Goal: Transaction & Acquisition: Purchase product/service

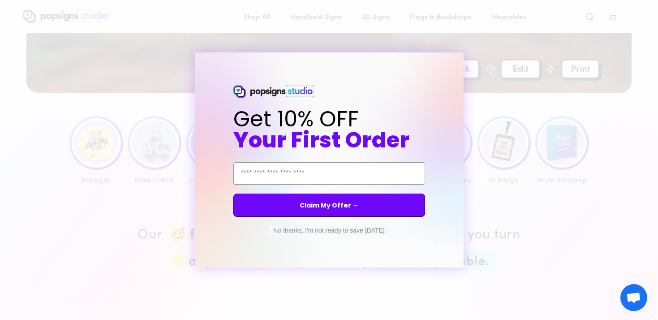
scroll to position [335, 0]
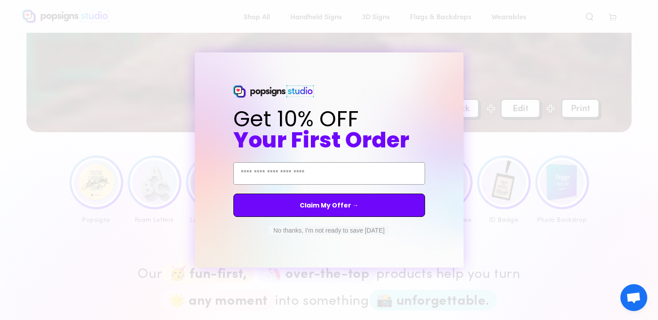
click at [293, 229] on button "No thanks, I'm not ready to save today" at bounding box center [329, 230] width 120 height 9
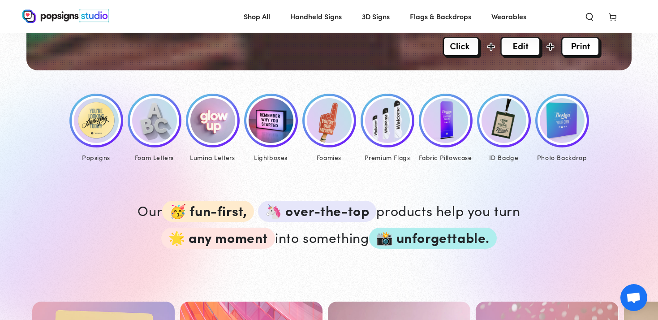
scroll to position [498, 0]
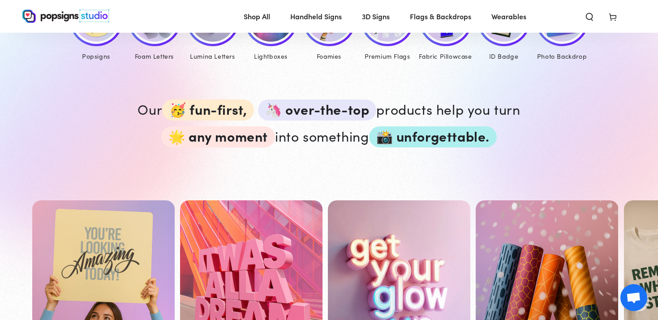
click at [114, 239] on link "Classic Popsigns" at bounding box center [103, 300] width 142 height 201
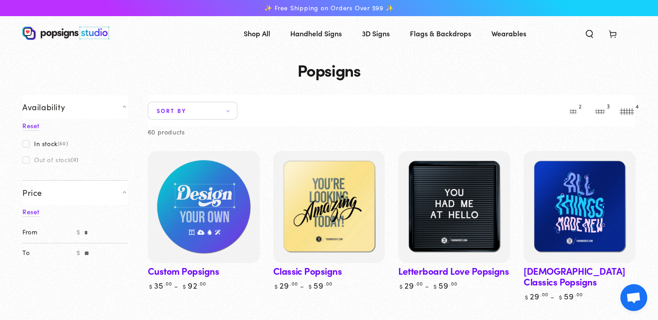
click at [198, 187] on img at bounding box center [203, 206] width 115 height 115
click at [212, 230] on img at bounding box center [203, 206] width 115 height 115
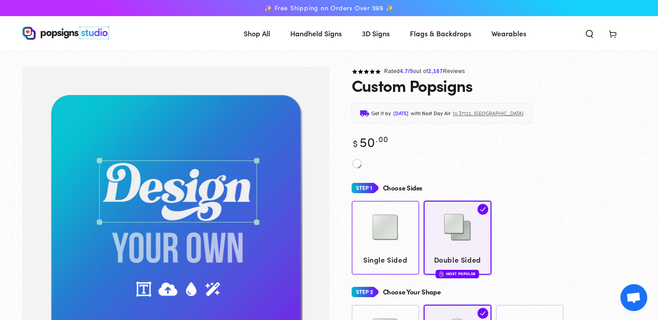
click at [410, 230] on link "Single Sided" at bounding box center [385, 238] width 68 height 74
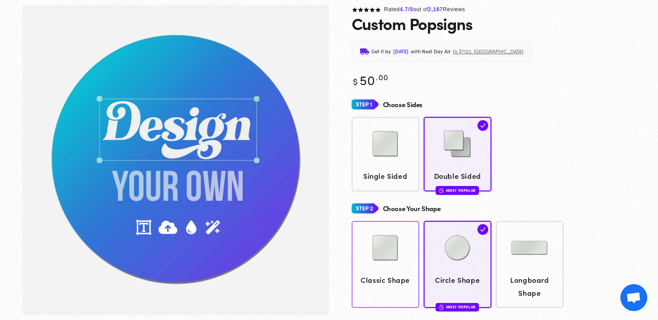
scroll to position [67, 0]
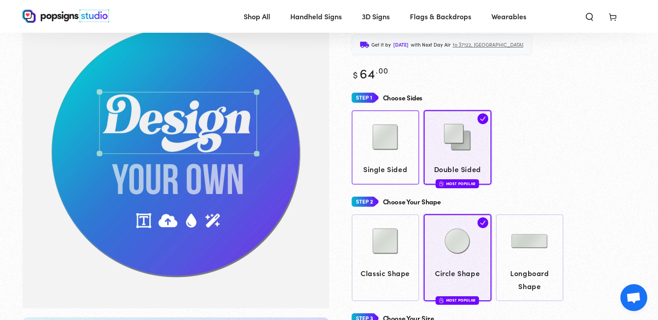
click at [353, 142] on link "Single Sided" at bounding box center [385, 147] width 68 height 74
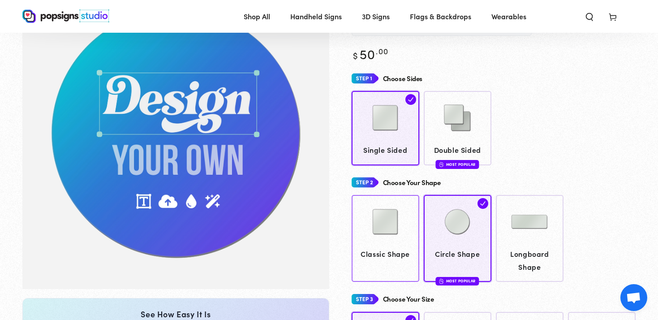
scroll to position [110, 0]
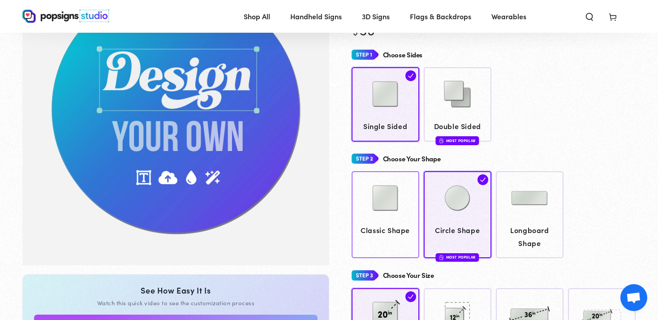
click at [409, 215] on div at bounding box center [384, 198] width 59 height 45
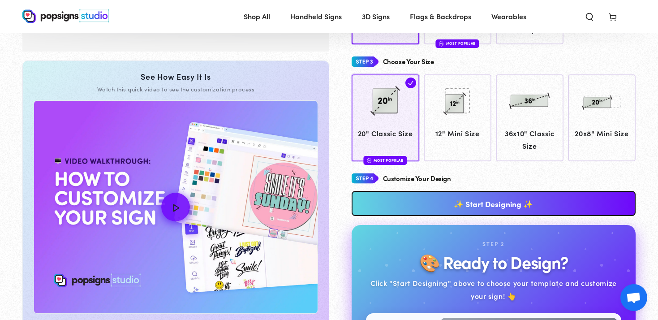
scroll to position [360, 0]
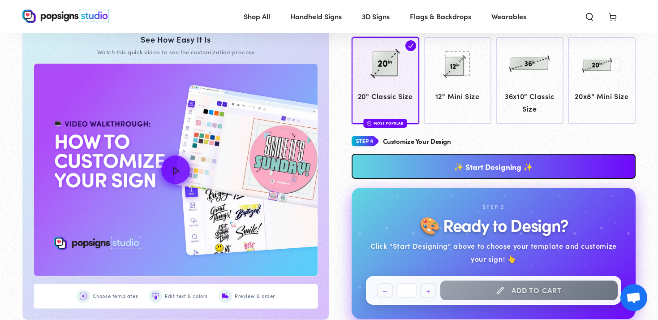
click at [460, 169] on link "✨ Start Designing ✨" at bounding box center [493, 166] width 284 height 25
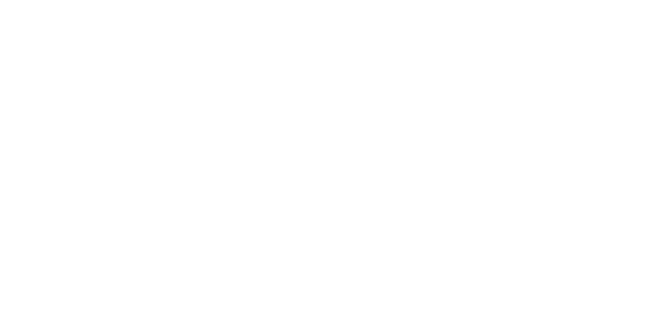
scroll to position [0, 0]
type textarea "An ancient tree with a door leading to a magical world"
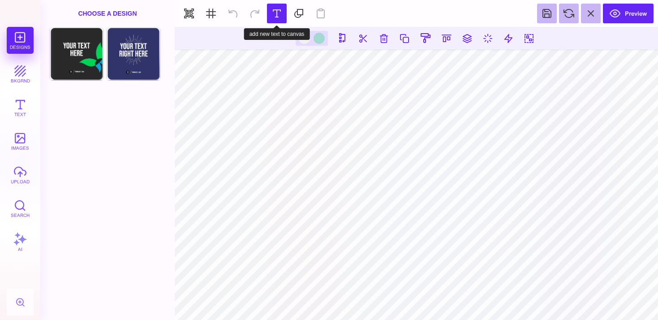
click at [266, 10] on section "Preview" at bounding box center [416, 13] width 483 height 27
click at [272, 10] on button at bounding box center [277, 14] width 20 height 20
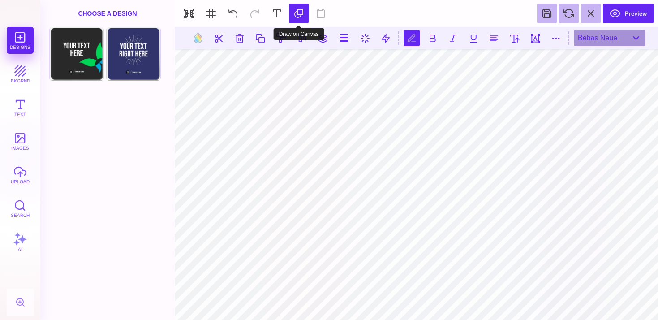
scroll to position [0, 2]
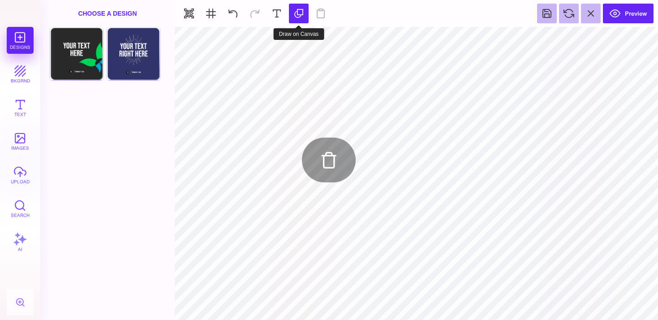
type input "#F1F1F2"
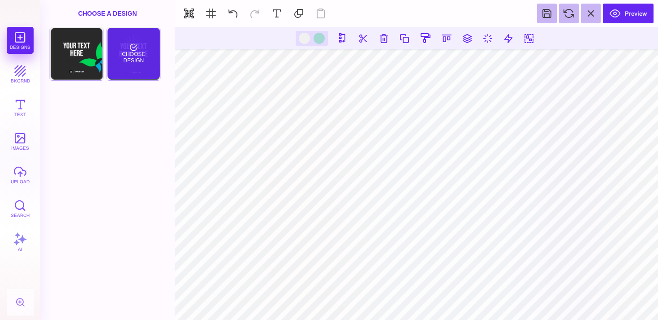
click at [124, 47] on div "Choose Design" at bounding box center [133, 53] width 52 height 51
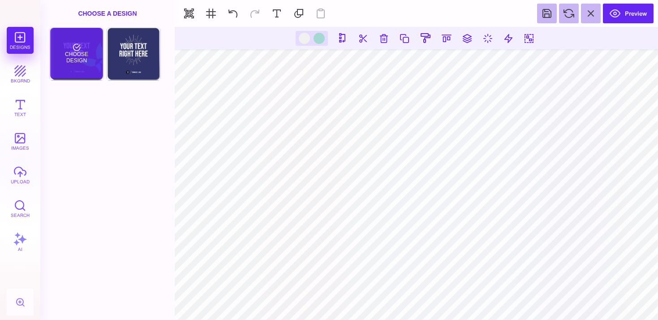
click at [90, 44] on div "Choose Design" at bounding box center [76, 53] width 52 height 51
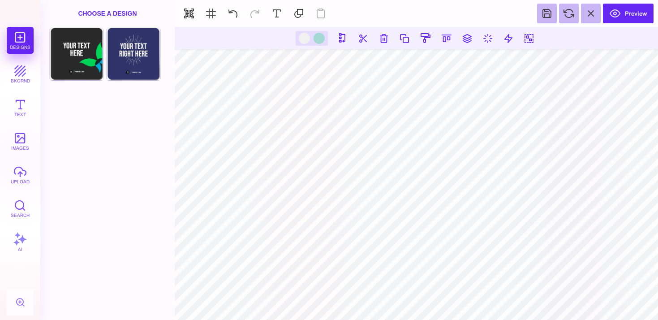
drag, startPoint x: 108, startPoint y: 12, endPoint x: 91, endPoint y: 7, distance: 17.6
click at [108, 12] on div "Choose A Design" at bounding box center [107, 13] width 134 height 27
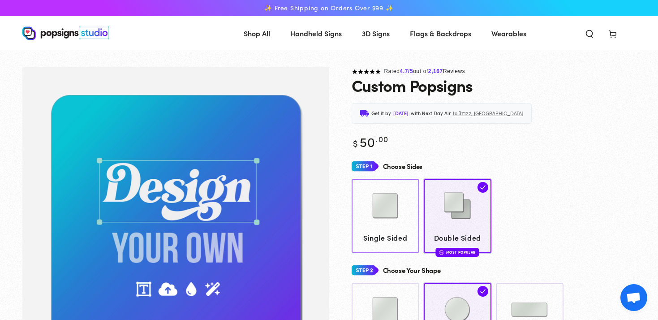
click at [378, 236] on span "Single Sided" at bounding box center [384, 237] width 59 height 13
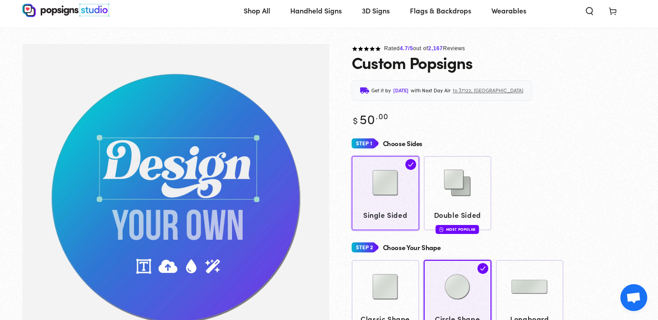
scroll to position [67, 0]
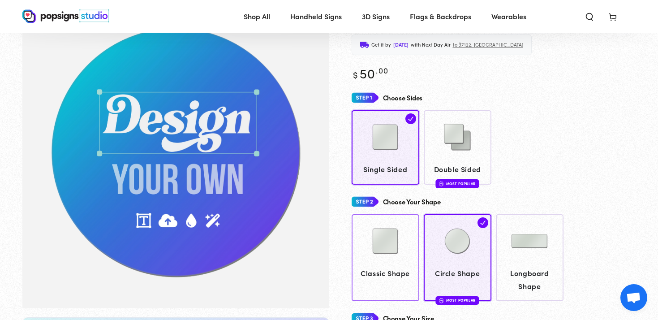
click at [399, 259] on img at bounding box center [385, 240] width 45 height 45
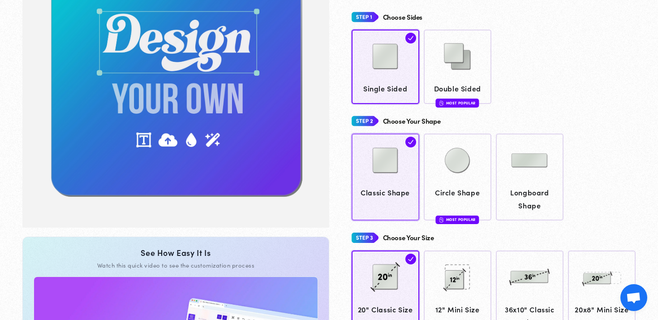
scroll to position [255, 0]
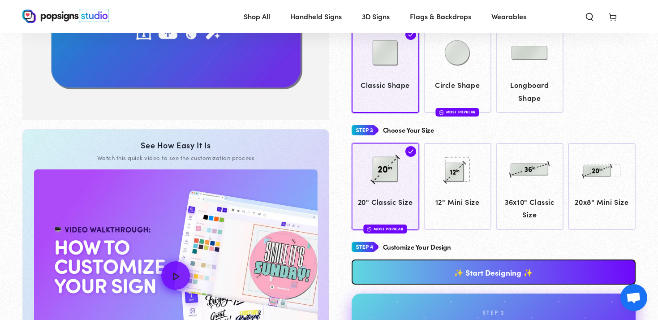
click at [397, 209] on link "20" Classic Size Most Popular" at bounding box center [385, 186] width 68 height 87
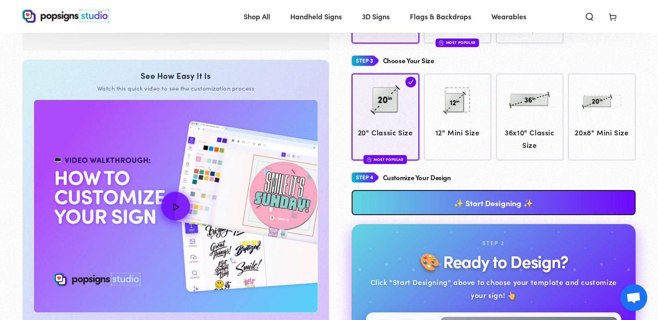
scroll to position [368, 0]
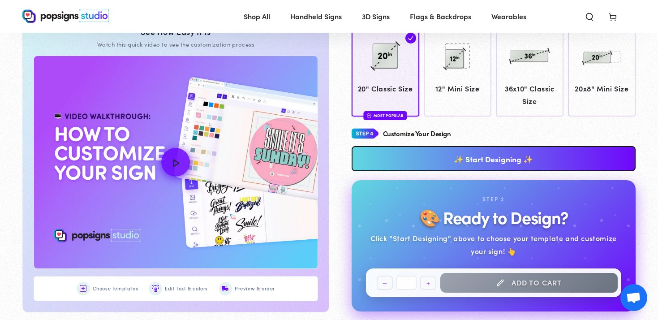
click at [474, 147] on link "✨ Start Designing ✨" at bounding box center [493, 158] width 284 height 25
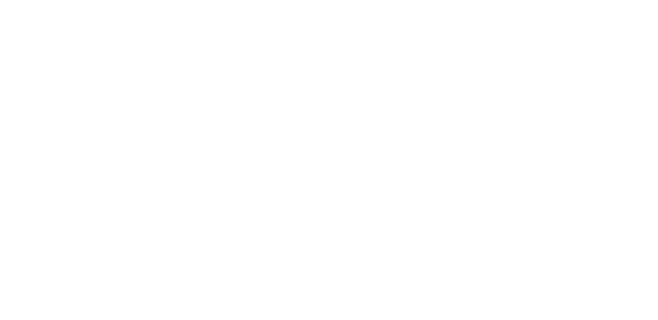
scroll to position [0, 0]
type textarea "An ancient tree with a door leading to a magical world"
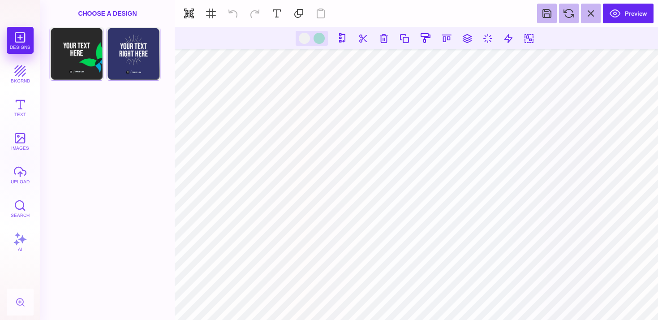
type input "#F1F1F2"
click at [21, 116] on button "Text" at bounding box center [20, 107] width 27 height 27
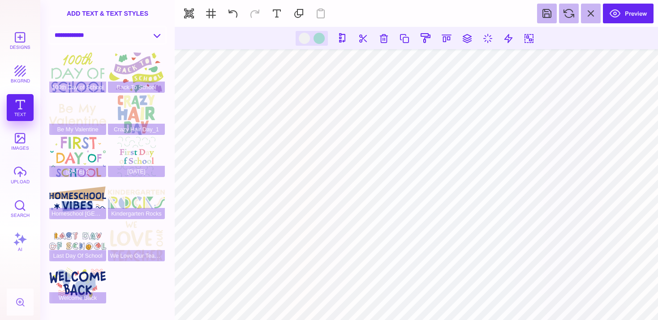
click at [120, 39] on select "**********" at bounding box center [108, 35] width 116 height 16
select select "**********"
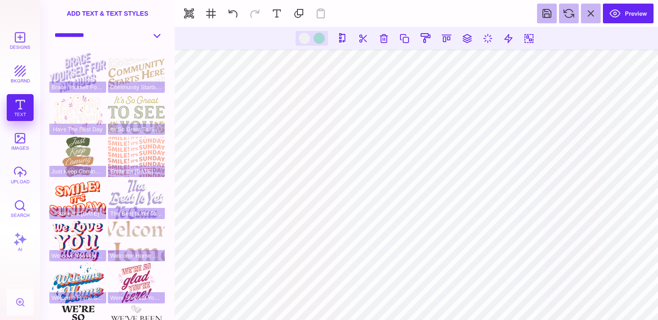
click at [140, 35] on select "**********" at bounding box center [108, 35] width 116 height 16
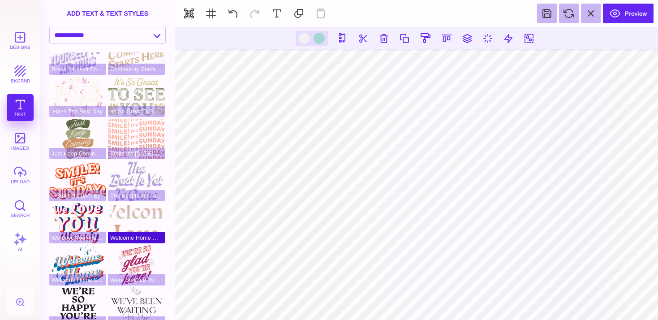
scroll to position [67, 0]
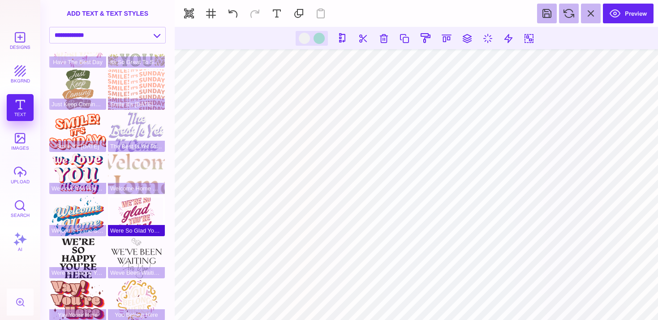
click at [132, 217] on div "Were So Glad Youre Here" at bounding box center [136, 216] width 57 height 40
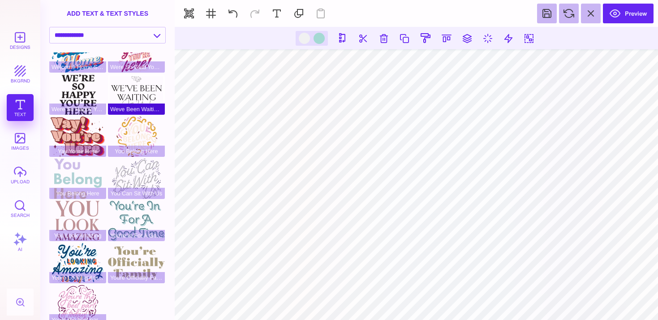
scroll to position [239, 0]
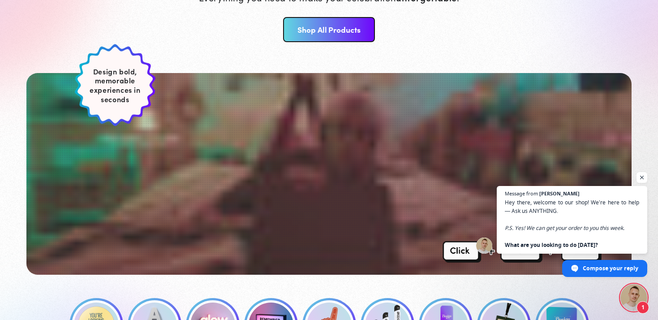
scroll to position [214, 0]
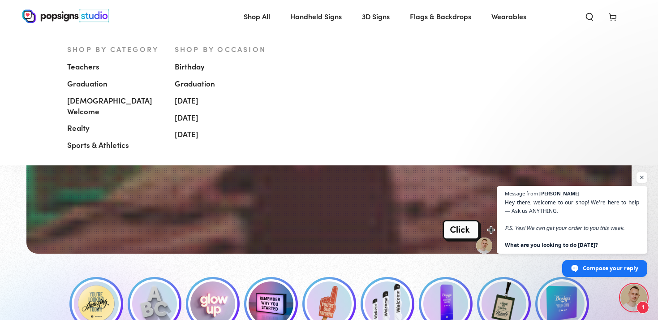
click at [91, 102] on span "[DEMOGRAPHIC_DATA] Welcome" at bounding box center [114, 105] width 94 height 21
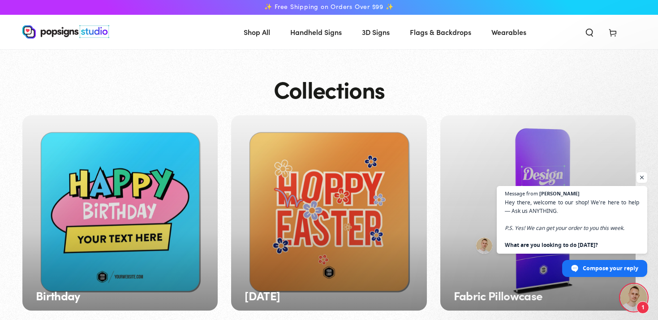
scroll to position [18, 0]
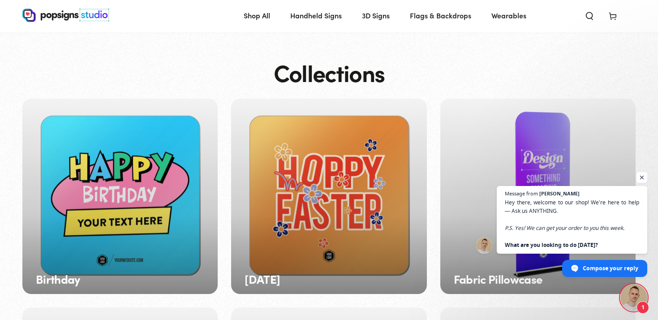
click at [643, 179] on span "Open chat" at bounding box center [641, 177] width 11 height 11
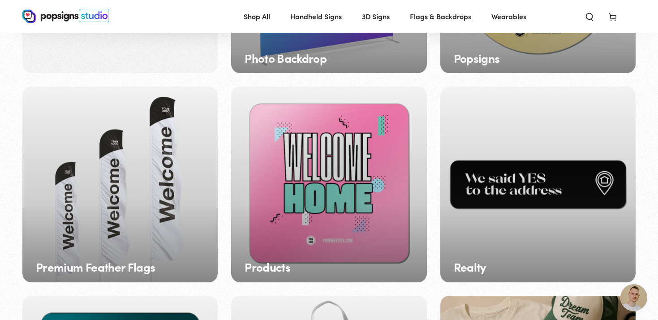
scroll to position [918, 0]
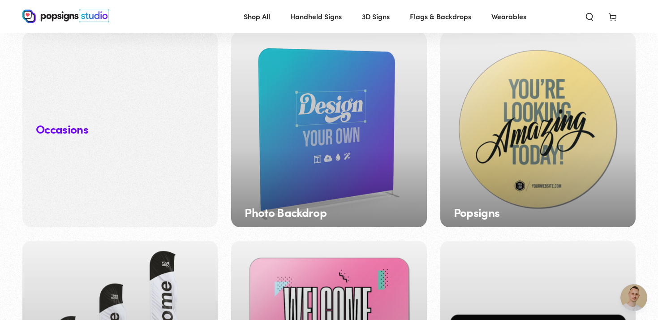
click at [359, 171] on div "Photo Backdrop" at bounding box center [328, 129] width 195 height 195
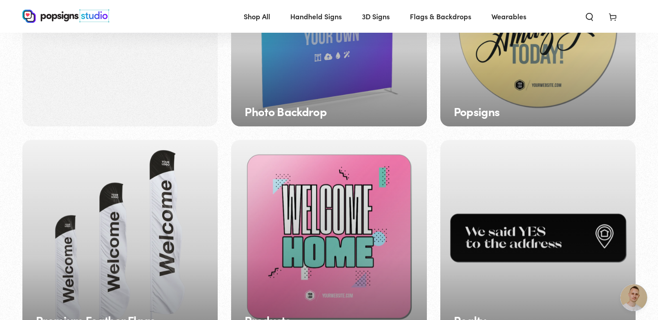
scroll to position [1133, 0]
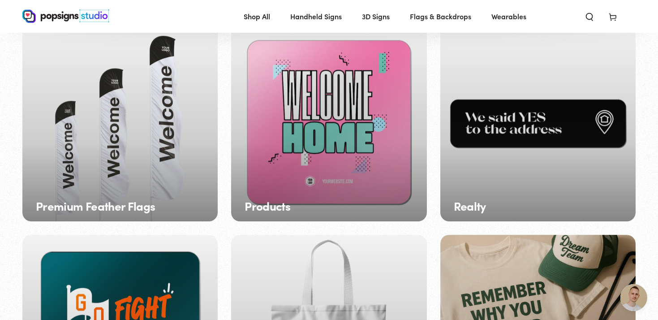
click at [356, 160] on div "Products" at bounding box center [328, 123] width 195 height 195
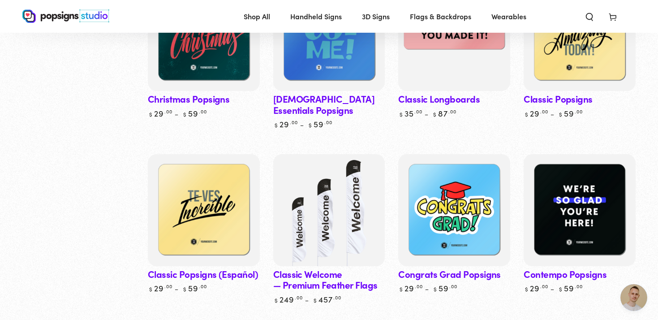
scroll to position [556, 0]
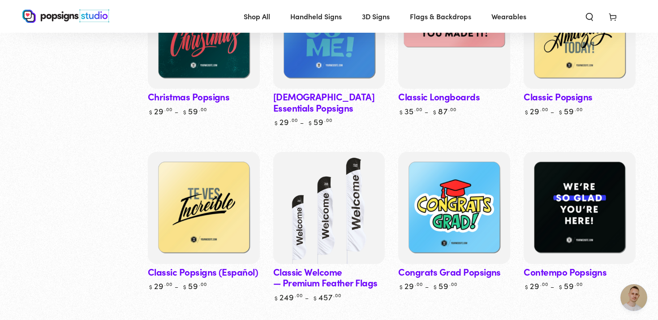
click at [551, 250] on link "Contempo Popsigns" at bounding box center [579, 221] width 112 height 139
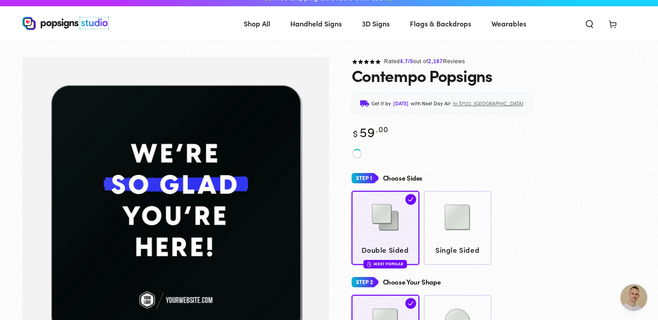
scroll to position [12, 0]
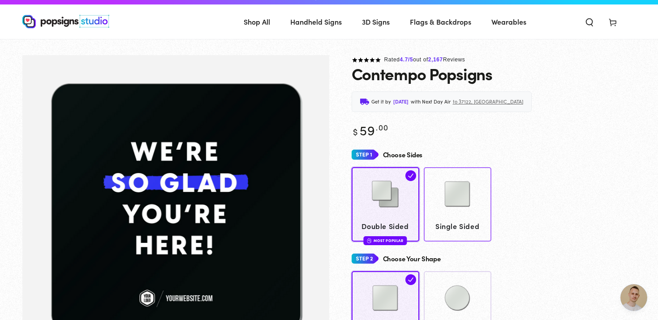
click at [459, 203] on img at bounding box center [457, 193] width 45 height 45
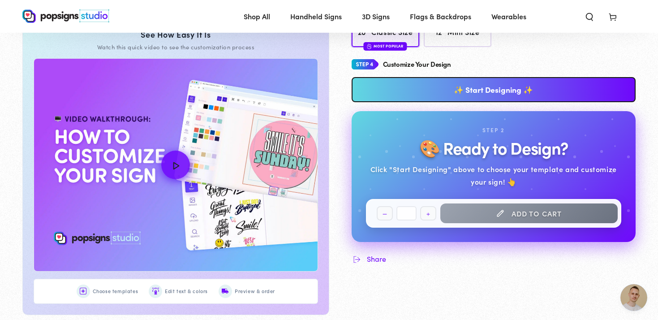
scroll to position [433, 0]
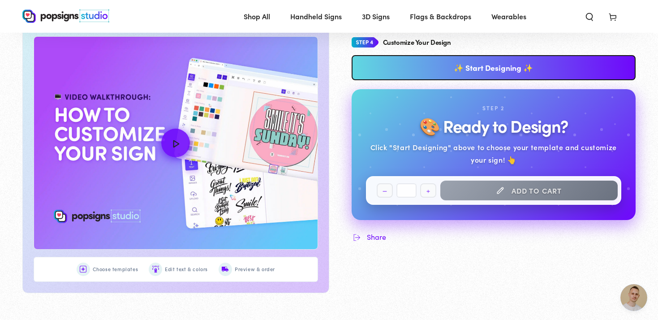
click at [478, 190] on button "Add to cart" at bounding box center [529, 190] width 178 height 20
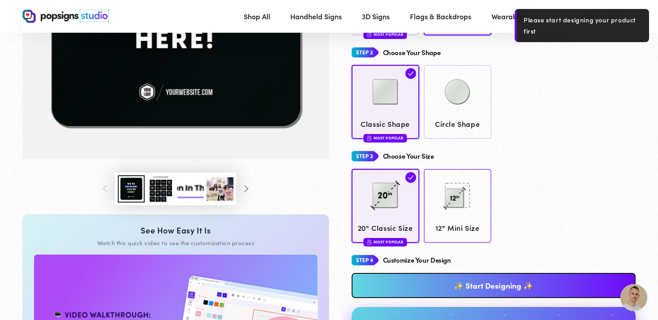
scroll to position [236, 0]
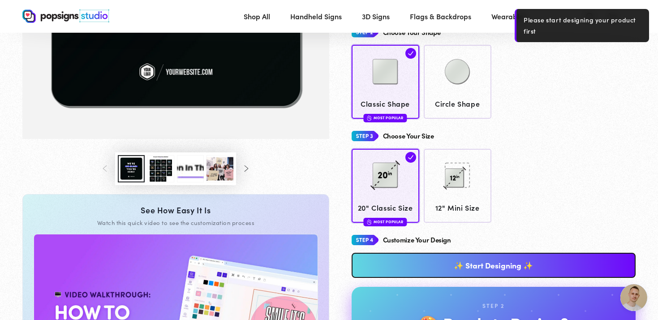
click at [487, 261] on link "✨ Start Designing ✨" at bounding box center [493, 264] width 284 height 25
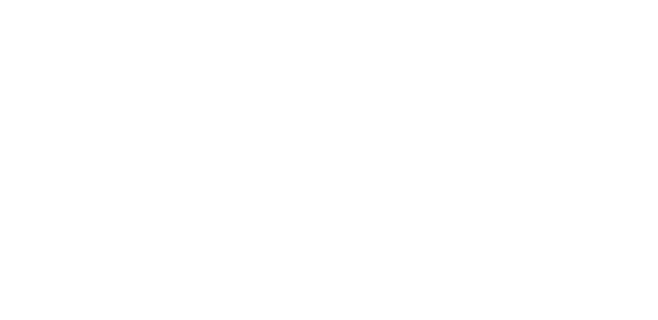
scroll to position [0, 0]
type textarea "An ancient tree with a door leading to a magical world"
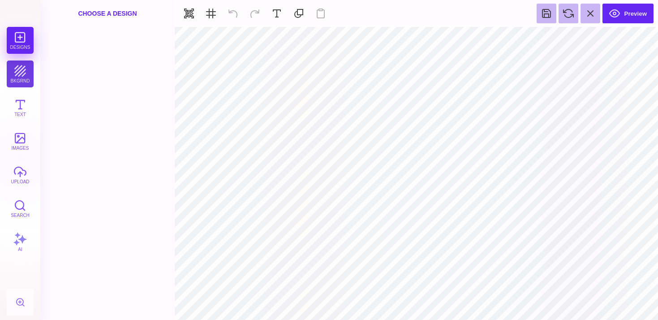
click at [28, 73] on button "bkgrnd" at bounding box center [20, 73] width 27 height 27
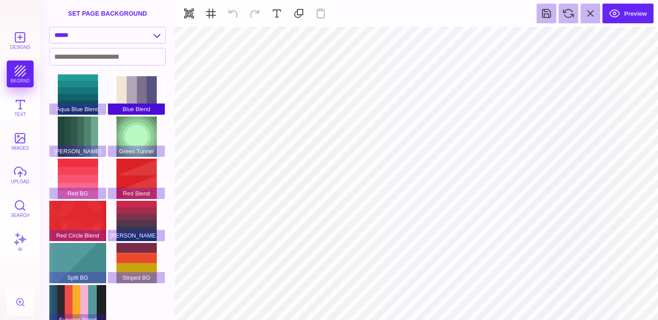
click at [142, 89] on div "Blue Blend" at bounding box center [136, 94] width 57 height 40
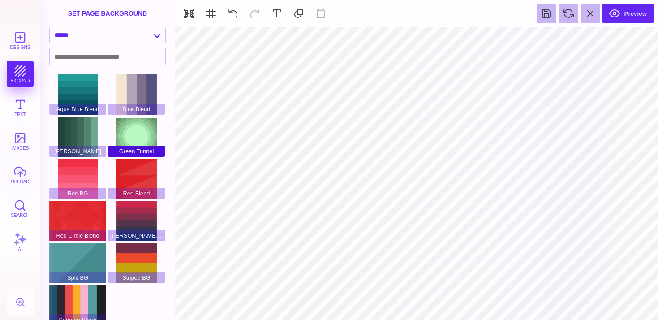
click at [141, 146] on div "Green Tunnel" at bounding box center [136, 136] width 57 height 40
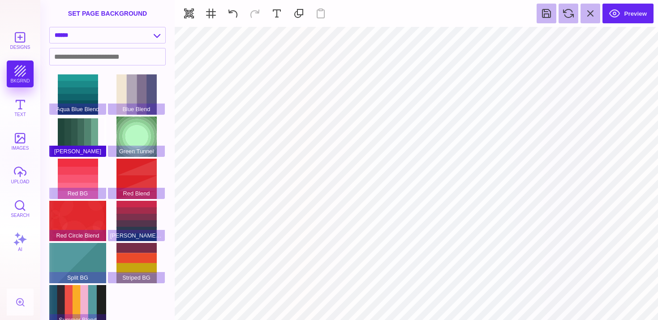
click at [64, 135] on div "Green BG" at bounding box center [77, 136] width 57 height 40
click at [75, 172] on div "Red BG" at bounding box center [77, 178] width 57 height 40
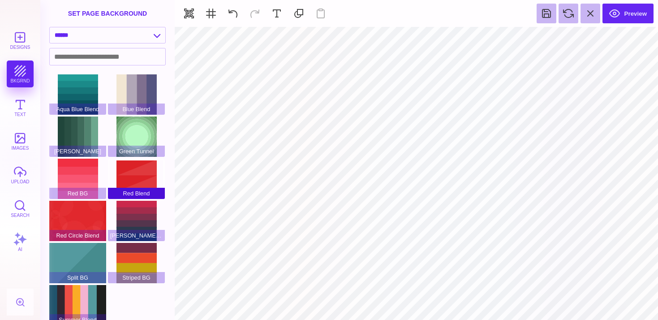
scroll to position [9, 0]
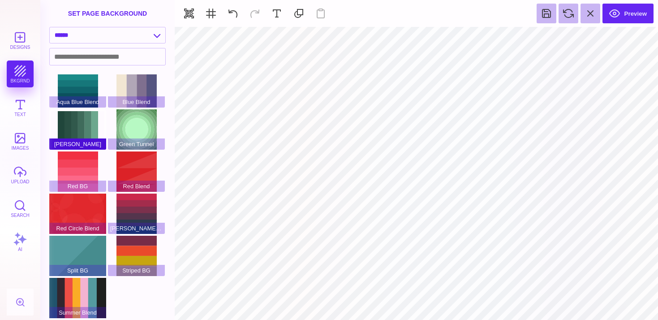
click at [84, 121] on div "[PERSON_NAME]" at bounding box center [77, 129] width 57 height 40
click at [72, 85] on div "Aqua Blue Blend" at bounding box center [77, 87] width 57 height 40
click at [124, 90] on div "Blue Blend" at bounding box center [136, 87] width 57 height 40
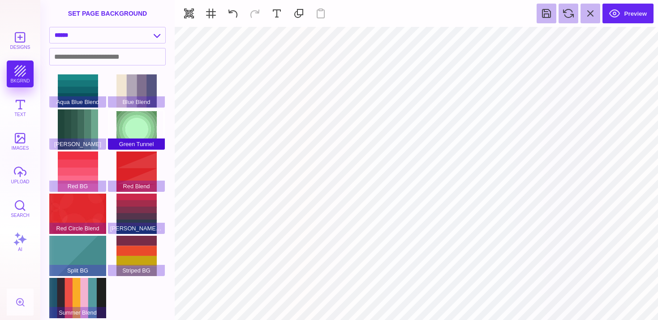
click at [135, 142] on span "Green Tunnel" at bounding box center [136, 143] width 57 height 11
click at [136, 126] on div "Green Tunnel" at bounding box center [136, 129] width 57 height 40
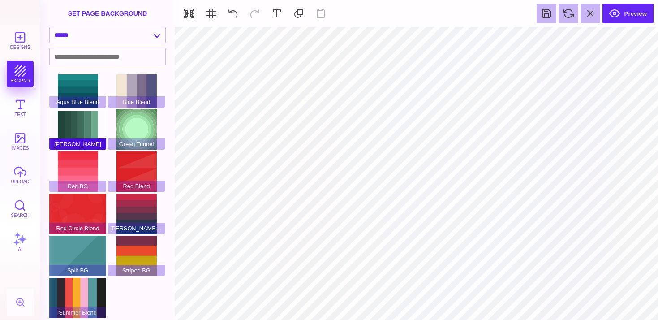
click at [73, 139] on span "[PERSON_NAME]" at bounding box center [77, 143] width 57 height 11
click at [103, 35] on select "**********" at bounding box center [108, 35] width 116 height 16
select select "**********"
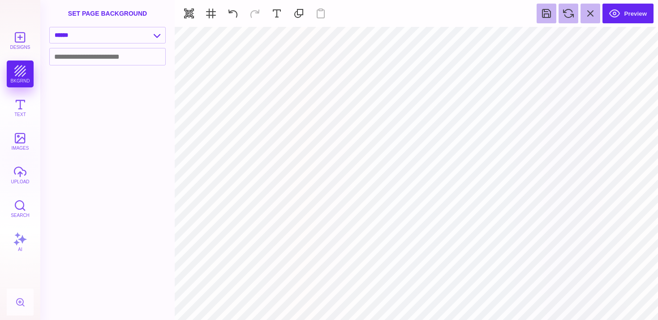
scroll to position [0, 0]
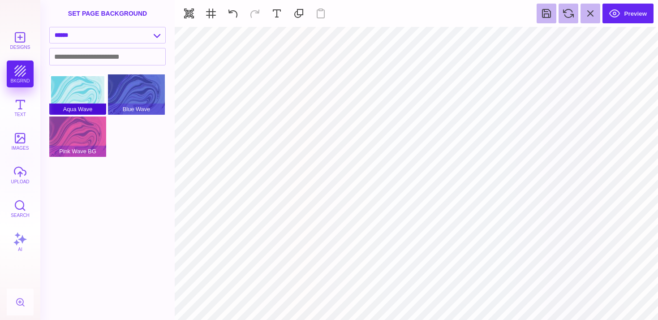
click at [97, 88] on div "Aqua Wave" at bounding box center [77, 94] width 57 height 40
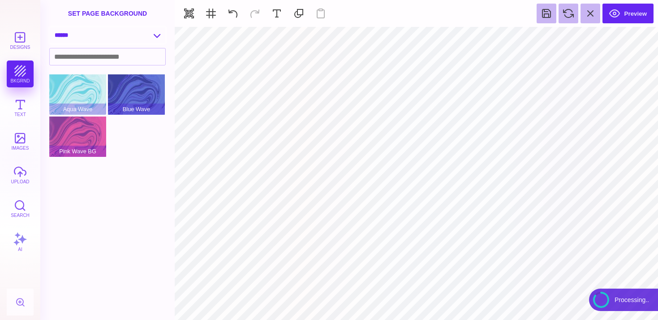
type input "#FFFFFF"
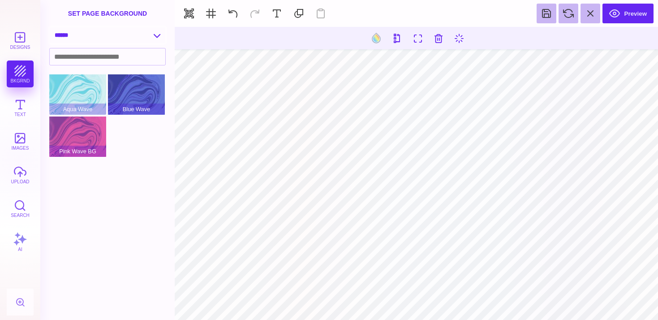
click at [146, 34] on select "**********" at bounding box center [108, 35] width 116 height 16
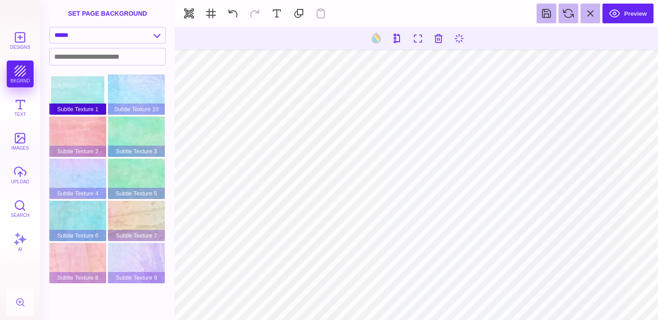
click at [75, 91] on div "Subtle Texture 1" at bounding box center [77, 94] width 57 height 40
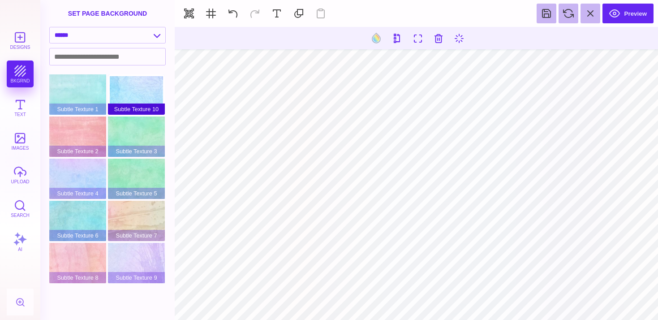
click at [150, 94] on div "Subtle Texture 10" at bounding box center [136, 94] width 57 height 40
click at [158, 33] on select "**********" at bounding box center [108, 35] width 116 height 16
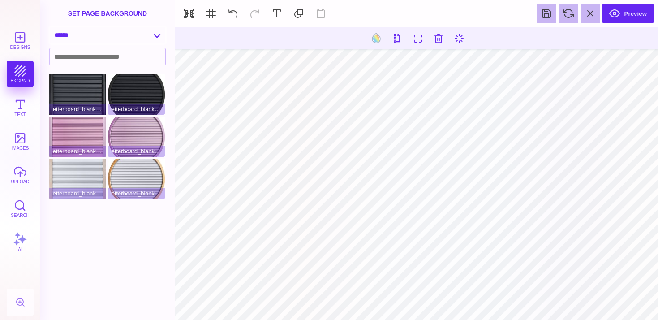
click at [155, 34] on select "**********" at bounding box center [108, 35] width 116 height 16
click at [74, 178] on div "letterboard_blank_white" at bounding box center [77, 178] width 57 height 40
click at [154, 36] on select "**********" at bounding box center [108, 35] width 116 height 16
select select "**********"
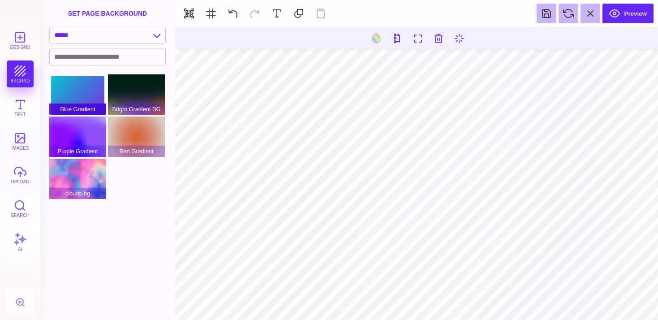
click at [51, 89] on div "Blue Gradient" at bounding box center [77, 94] width 57 height 40
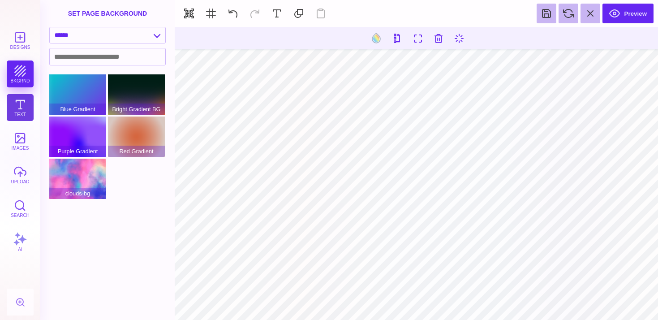
click at [9, 105] on button "Text" at bounding box center [20, 107] width 27 height 27
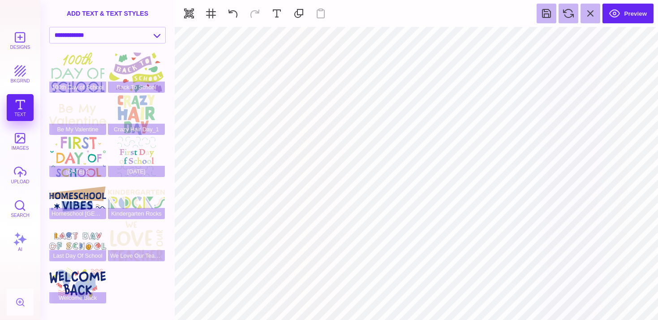
click at [96, 46] on div "**********" at bounding box center [107, 37] width 134 height 21
click at [98, 42] on select "**********" at bounding box center [108, 35] width 116 height 16
click at [17, 134] on button "images" at bounding box center [20, 141] width 27 height 27
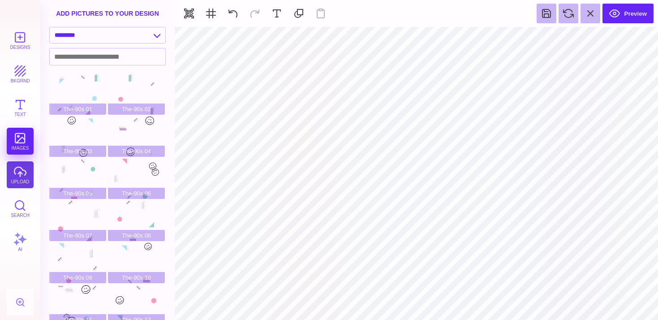
click at [15, 172] on button "upload" at bounding box center [20, 174] width 27 height 27
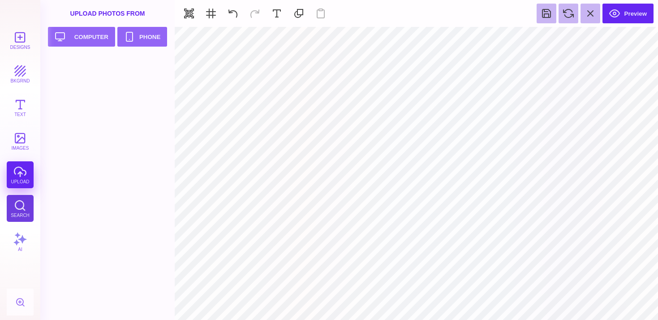
click at [18, 204] on button "Search" at bounding box center [20, 208] width 27 height 27
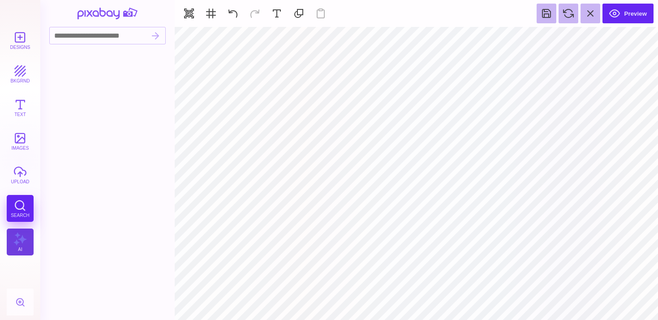
click at [20, 234] on button "AI" at bounding box center [20, 241] width 27 height 27
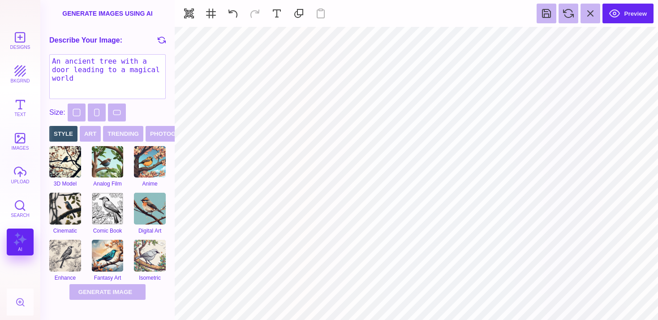
drag, startPoint x: 95, startPoint y: 77, endPoint x: 34, endPoint y: 53, distance: 65.9
click at [34, 53] on section "Designs bkgrnd Text images upload Search AI set page background" at bounding box center [329, 160] width 658 height 320
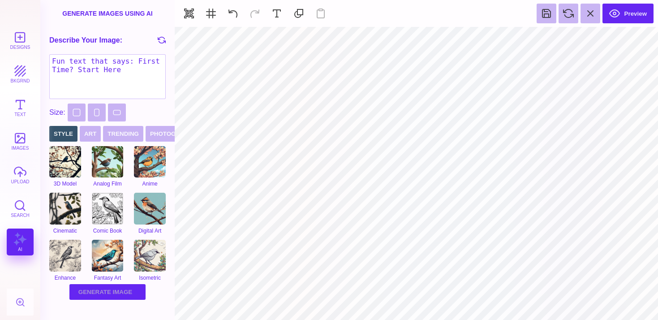
type textarea "Fun text that says: First Time? Start Here"
click at [123, 295] on button "Generate Image Generating Image" at bounding box center [107, 292] width 76 height 16
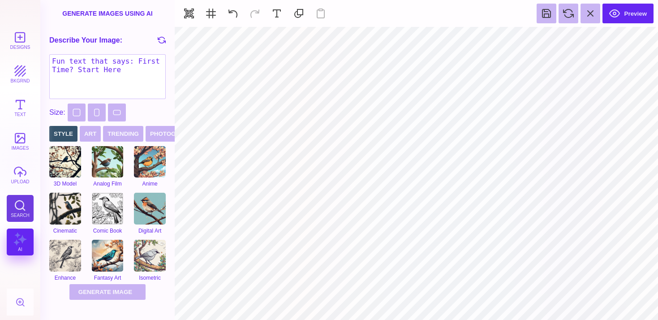
click at [19, 204] on button "Search" at bounding box center [20, 208] width 27 height 27
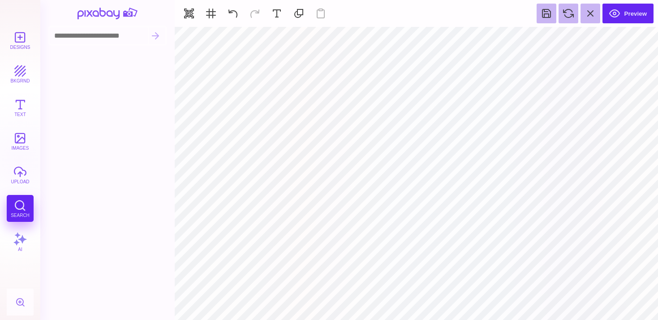
click at [113, 34] on input at bounding box center [99, 35] width 98 height 17
type input "**********"
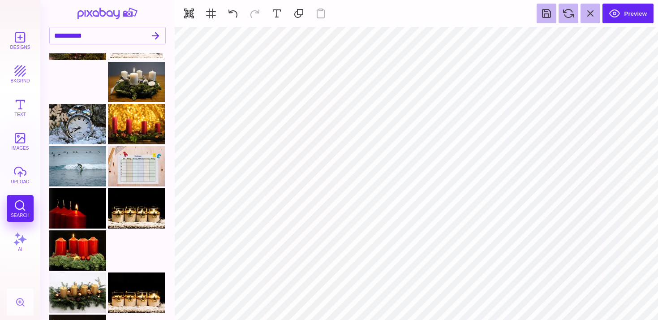
scroll to position [452, 0]
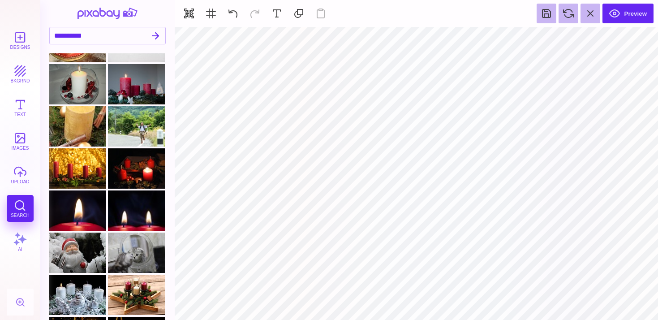
click at [34, 104] on div "Designs bkgrnd Text images upload Search AI" at bounding box center [20, 173] width 40 height 293
click at [25, 105] on button "Text" at bounding box center [20, 107] width 27 height 27
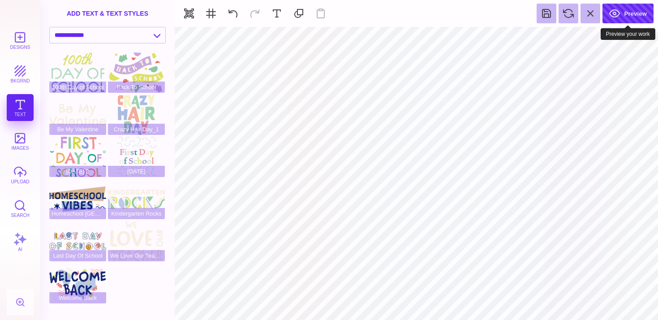
click at [634, 13] on button "Preview" at bounding box center [627, 14] width 51 height 20
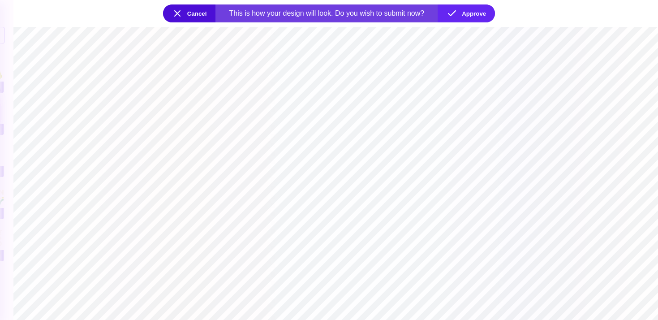
drag, startPoint x: 398, startPoint y: 140, endPoint x: 292, endPoint y: 142, distance: 105.2
click at [292, 142] on section at bounding box center [335, 173] width 644 height 293
click at [192, 15] on button "Cancel" at bounding box center [189, 13] width 53 height 18
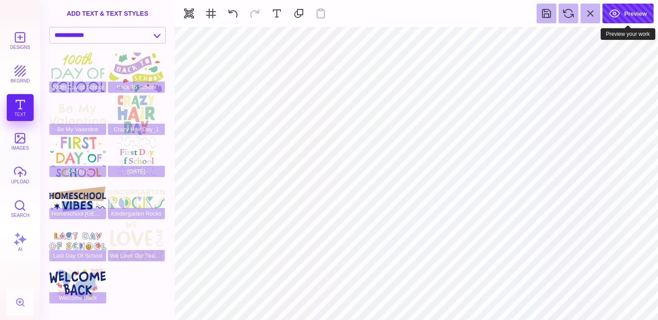
click at [628, 8] on button "Preview" at bounding box center [627, 14] width 51 height 20
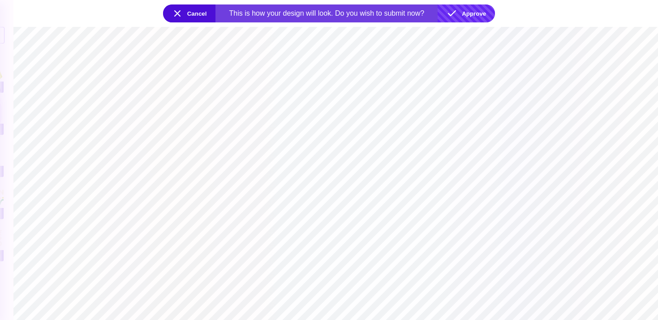
click at [473, 13] on button "Approve" at bounding box center [465, 13] width 57 height 18
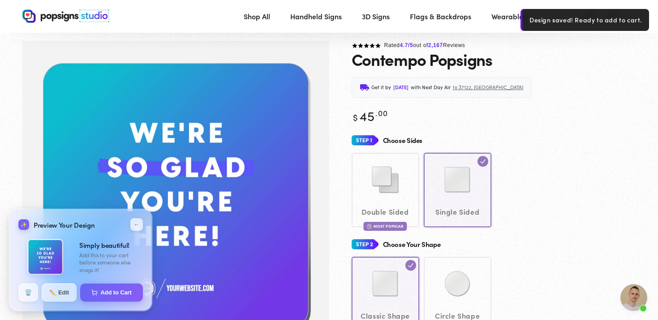
scroll to position [11, 0]
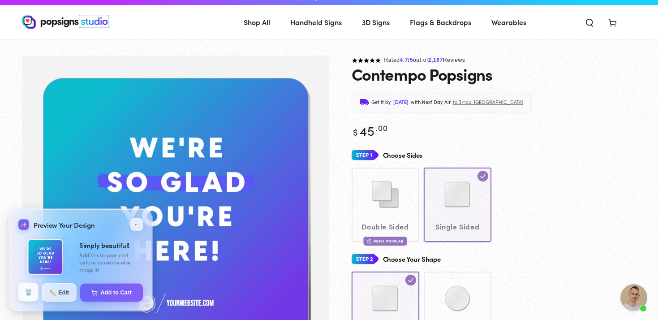
click at [23, 291] on button "🗑️" at bounding box center [28, 291] width 20 height 19
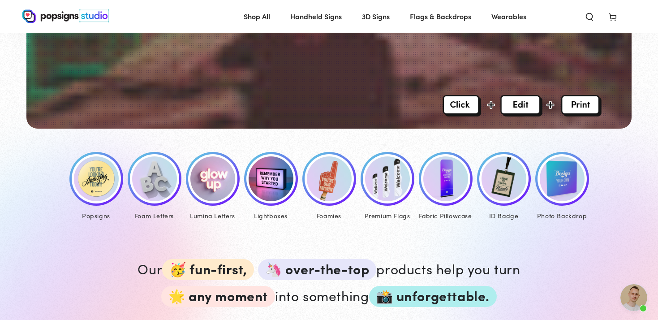
scroll to position [349, 0]
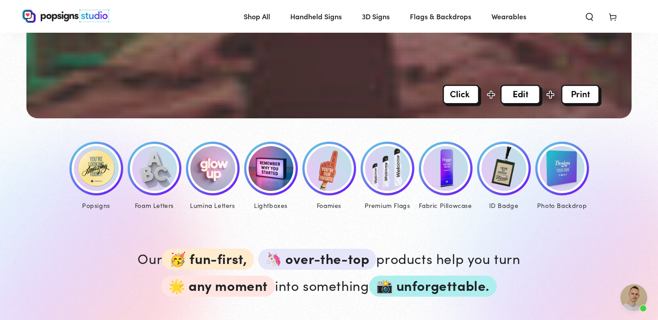
click at [90, 160] on img at bounding box center [96, 168] width 45 height 45
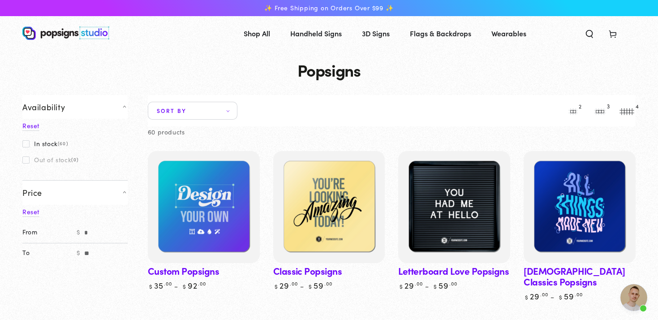
click at [203, 269] on link "Custom Popsigns" at bounding box center [204, 220] width 112 height 139
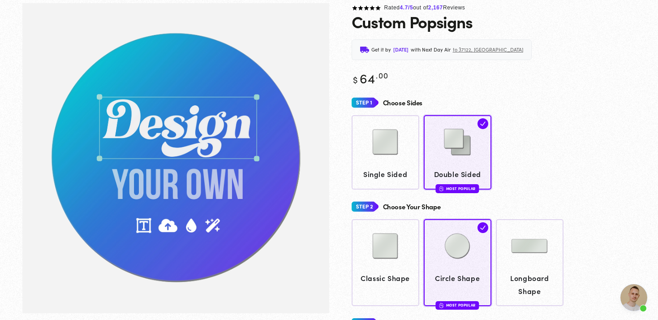
scroll to position [67, 0]
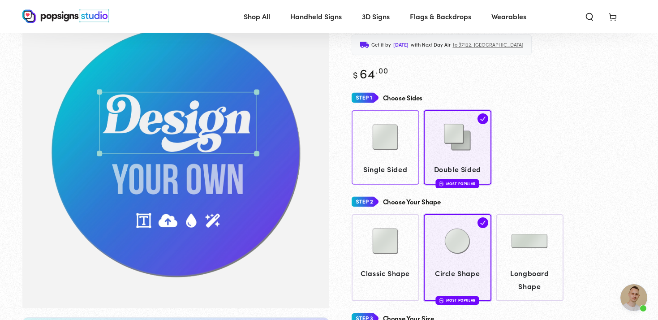
click at [370, 163] on span "Single Sided" at bounding box center [384, 169] width 59 height 13
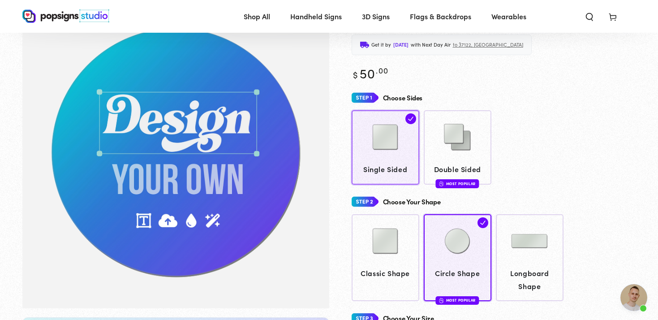
click at [388, 214] on link "Classic Shape" at bounding box center [385, 257] width 68 height 87
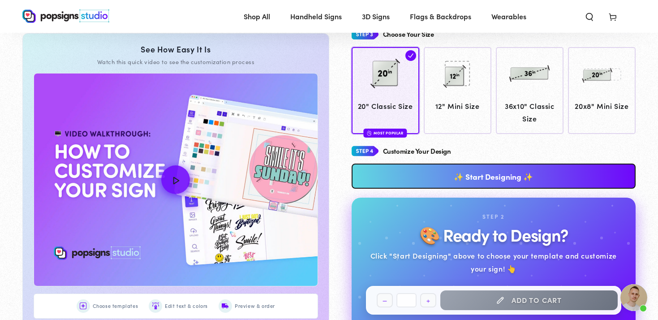
scroll to position [353, 0]
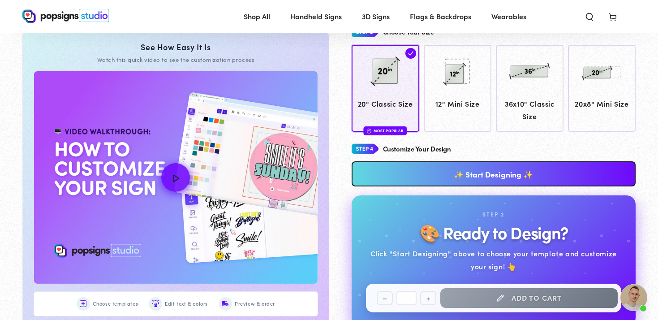
click at [465, 177] on link "✨ Start Designing ✨" at bounding box center [493, 173] width 284 height 25
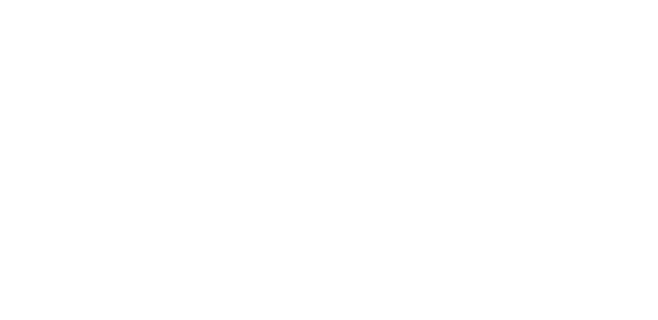
scroll to position [0, 0]
type textarea "An ancient tree with a door leading to a magical world"
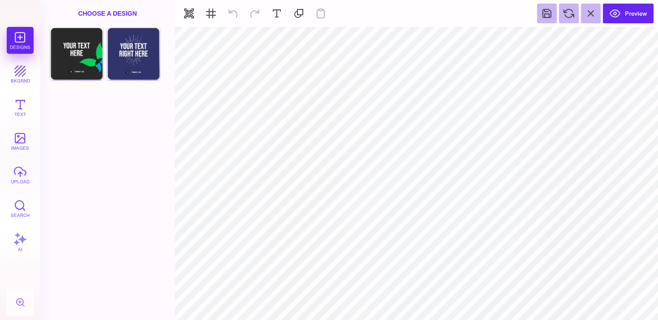
type input "#E7F3F59E"
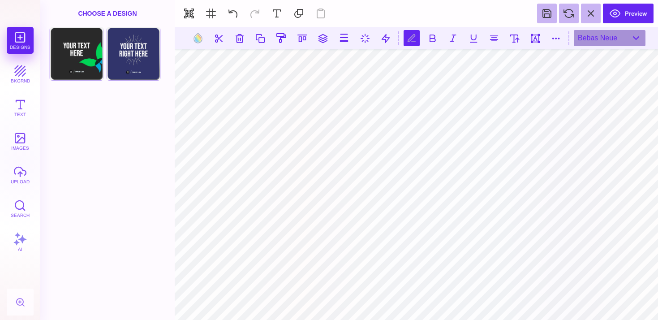
scroll to position [0, 0]
type textarea "**********"
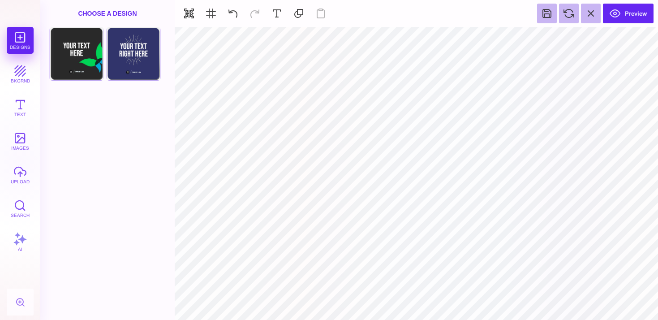
type input "#F1F1F2"
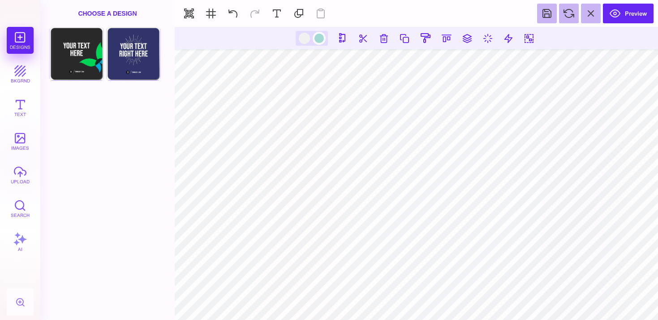
click at [318, 40] on div at bounding box center [318, 38] width 11 height 11
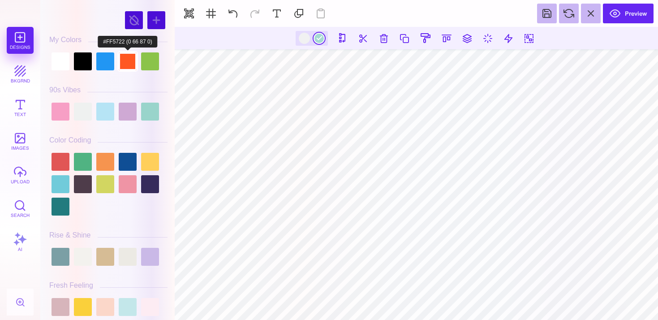
click at [124, 59] on div at bounding box center [128, 61] width 18 height 18
click at [142, 59] on div at bounding box center [150, 61] width 18 height 18
type input "#8BC34A"
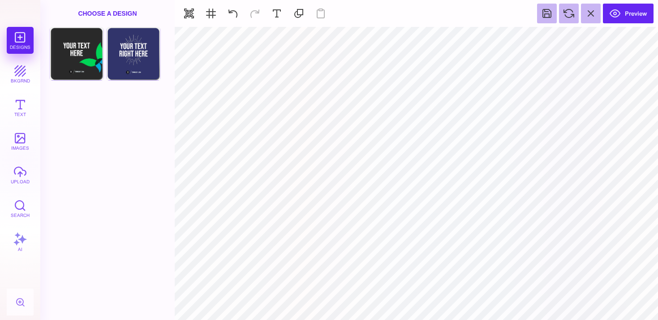
type input "#F1F1F2"
click at [570, 18] on button at bounding box center [569, 14] width 20 height 20
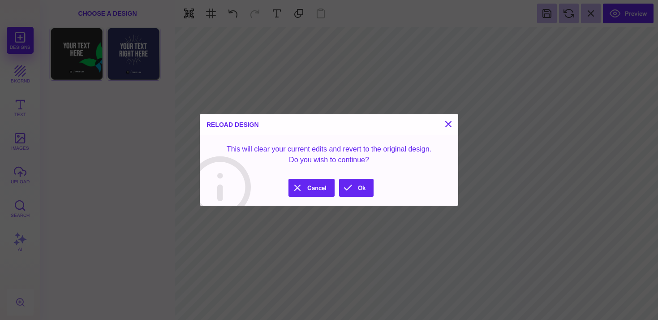
drag, startPoint x: 312, startPoint y: 185, endPoint x: 501, endPoint y: 87, distance: 213.1
click at [313, 185] on button "Cancel" at bounding box center [311, 188] width 46 height 18
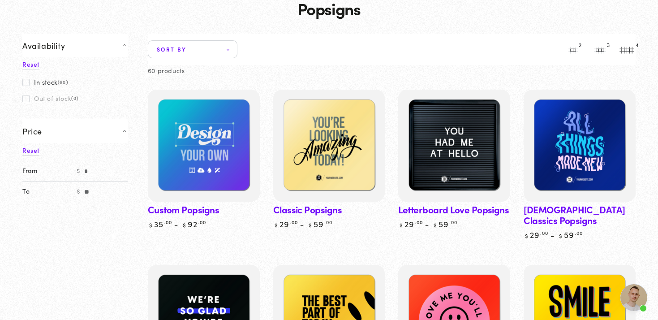
scroll to position [88, 0]
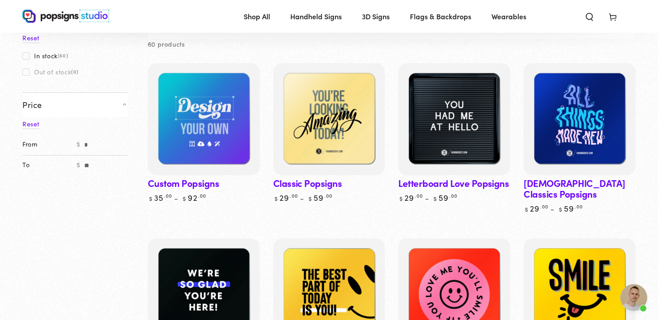
click at [311, 181] on link "Classic Popsigns" at bounding box center [329, 132] width 112 height 139
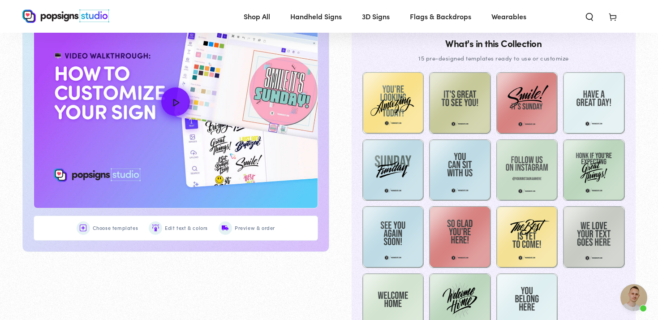
scroll to position [469, 0]
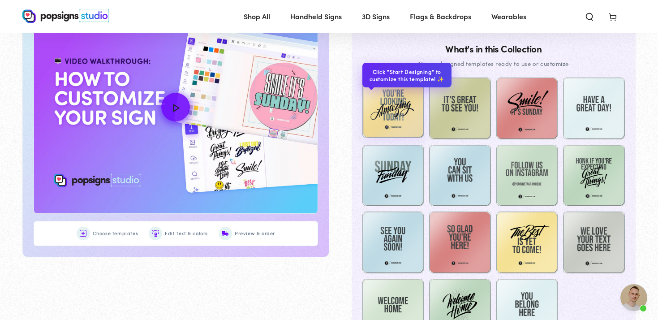
click at [380, 116] on img at bounding box center [393, 107] width 62 height 62
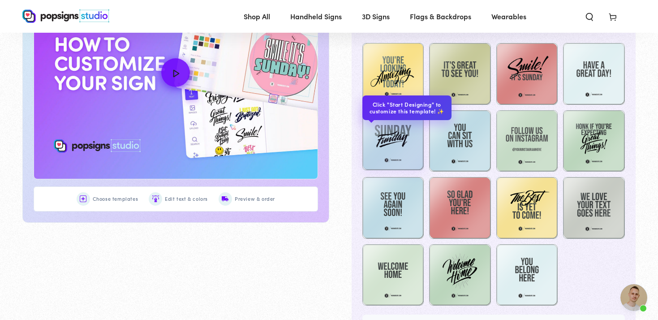
scroll to position [515, 0]
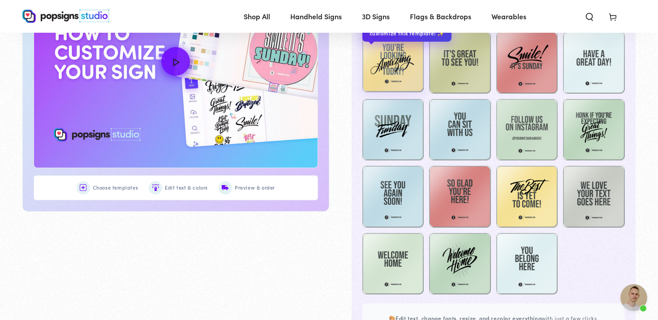
click at [389, 56] on img at bounding box center [393, 61] width 62 height 62
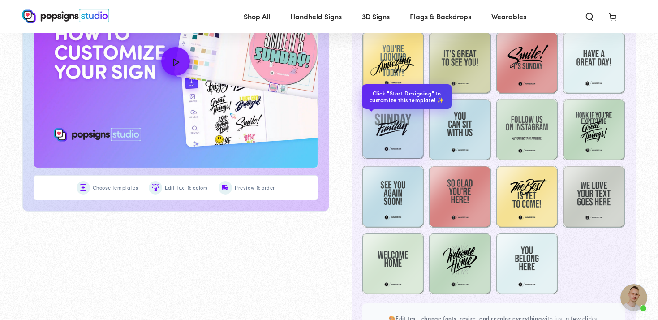
scroll to position [625, 0]
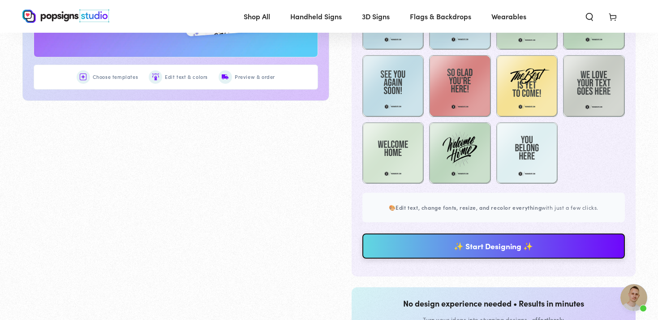
click at [481, 244] on link "✨ Start Designing ✨" at bounding box center [493, 245] width 263 height 25
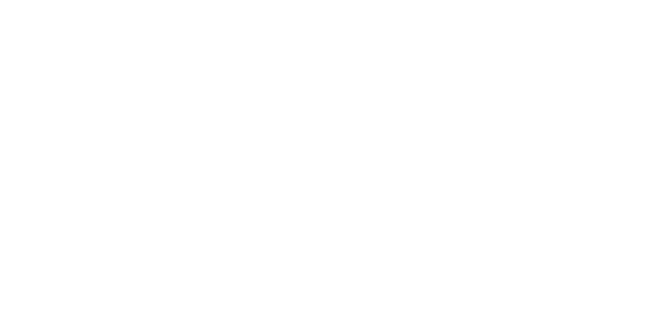
scroll to position [0, 0]
type textarea "An ancient tree with a door leading to a magical world"
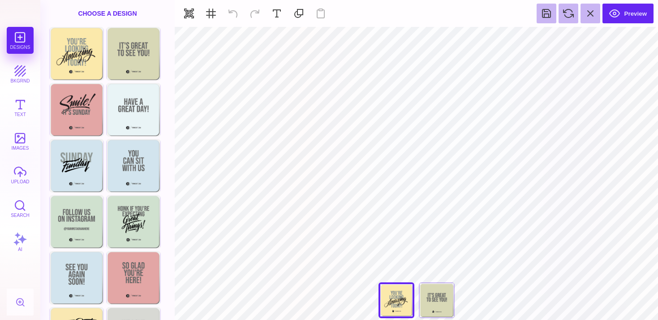
type input "#231F20"
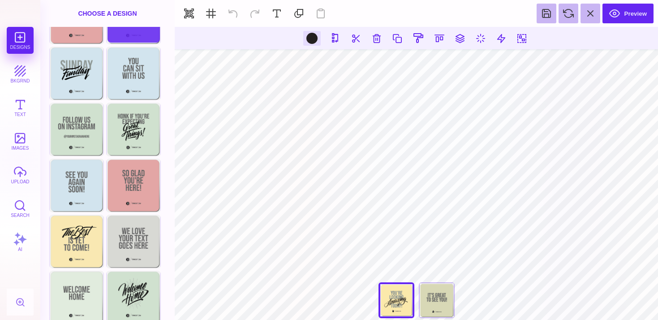
scroll to position [92, 0]
click at [19, 101] on button "Text" at bounding box center [20, 107] width 27 height 27
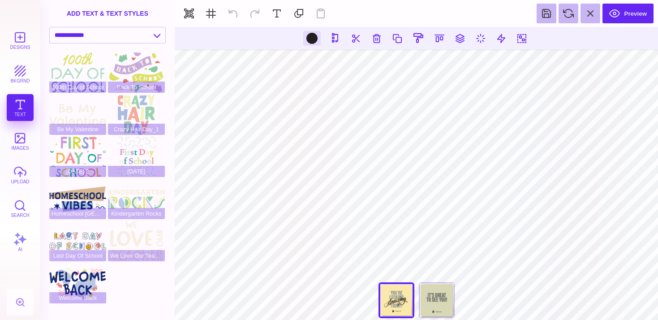
click at [19, 148] on button "images" at bounding box center [20, 141] width 27 height 27
